Goal: Task Accomplishment & Management: Manage account settings

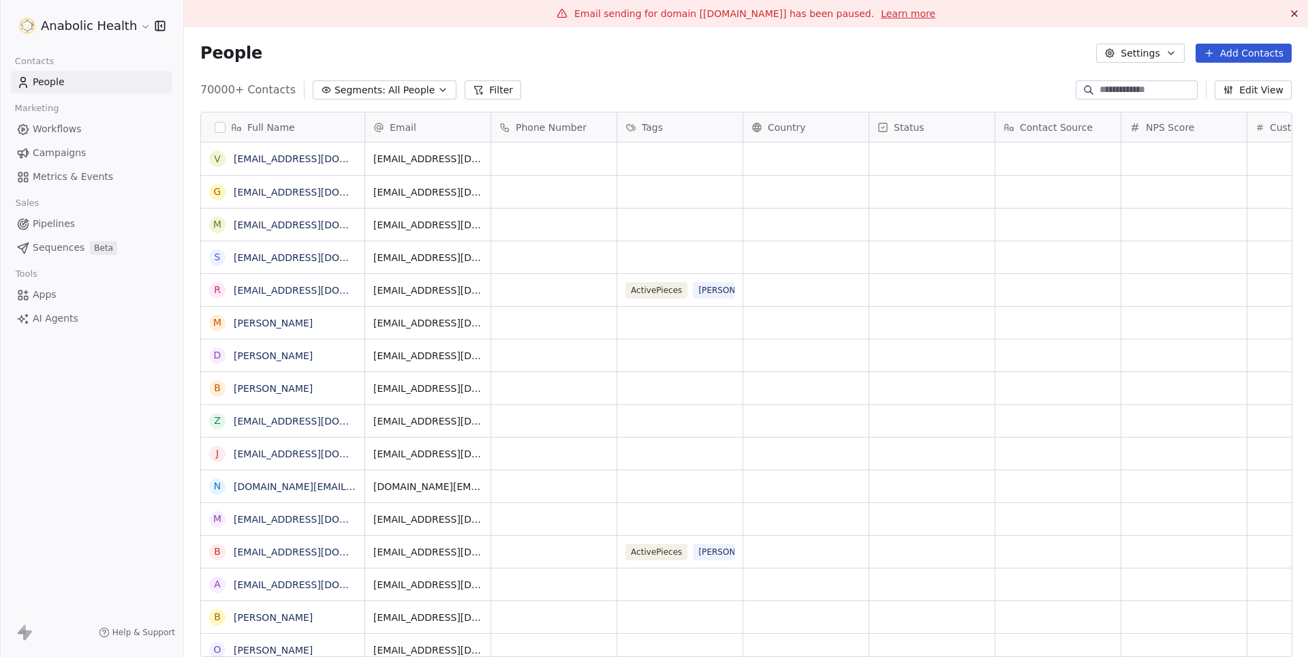
scroll to position [578, 1123]
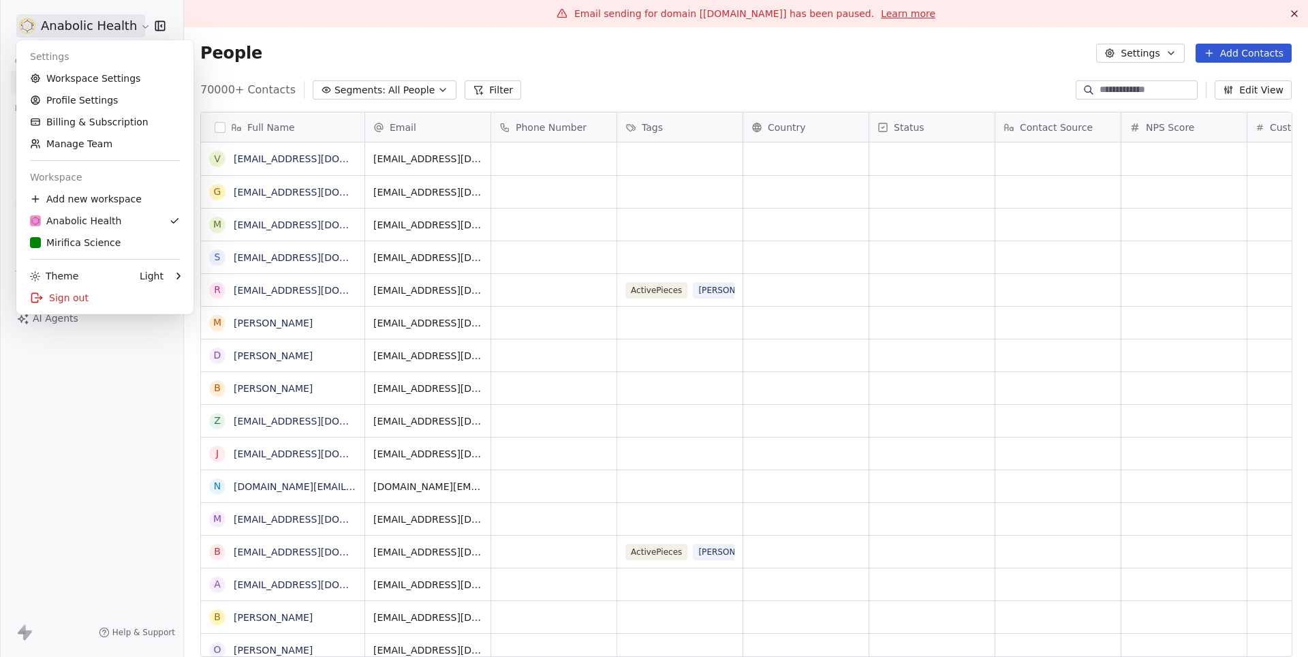
click at [71, 29] on html "Anabolic Health Contacts People Marketing Workflows Campaigns Metrics & Events …" at bounding box center [654, 328] width 1308 height 657
click at [93, 243] on div "Mirifica Science" at bounding box center [75, 243] width 91 height 14
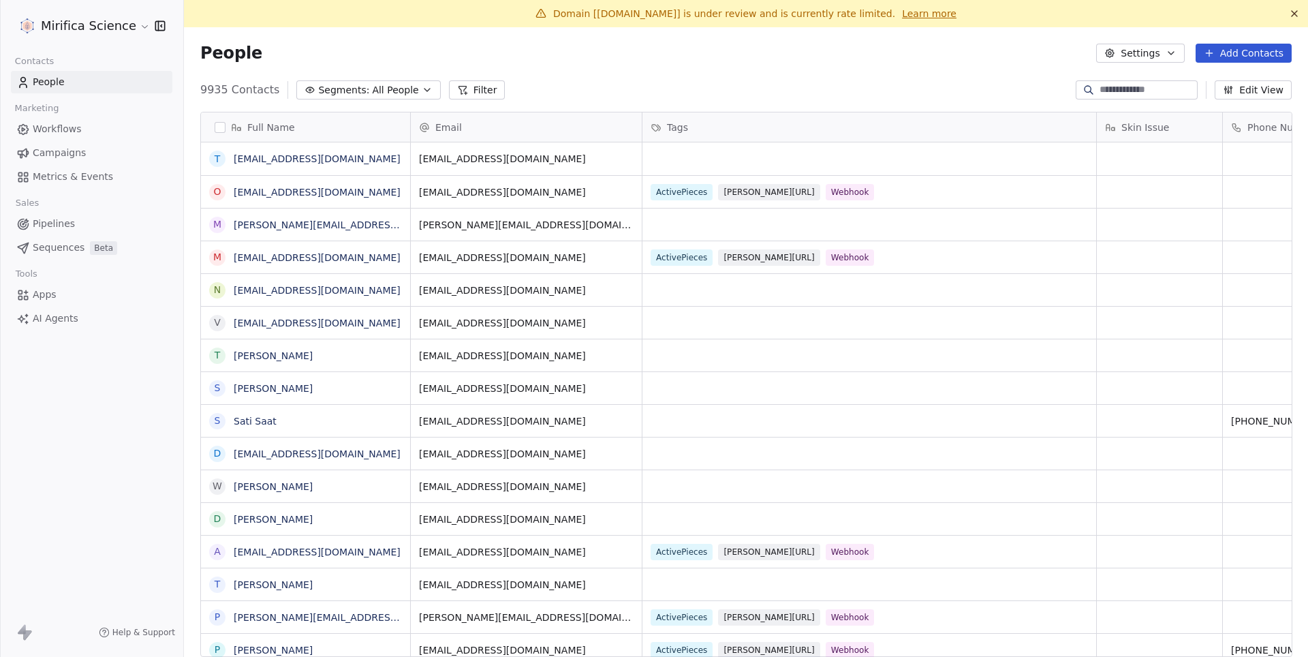
scroll to position [578, 1123]
drag, startPoint x: 598, startPoint y: 14, endPoint x: 687, endPoint y: 17, distance: 88.6
click at [687, 17] on span "Domain [[DOMAIN_NAME]] is under review and is currently rate limited." at bounding box center [724, 13] width 342 height 11
copy span "[DOMAIN_NAME]"
click at [124, 33] on html "Mirifica Science Contacts People Marketing Workflows Campaigns Metrics & Events…" at bounding box center [654, 328] width 1308 height 657
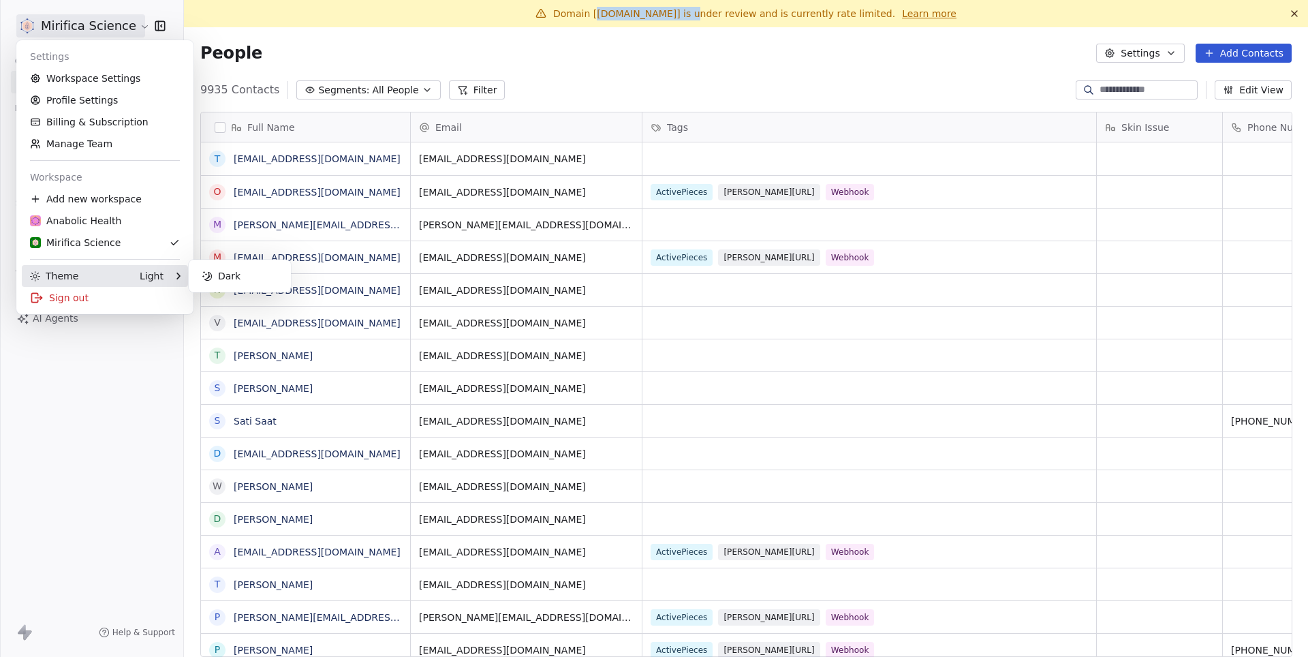
click at [69, 306] on div "Sign out" at bounding box center [105, 298] width 166 height 22
